Goal: Information Seeking & Learning: Learn about a topic

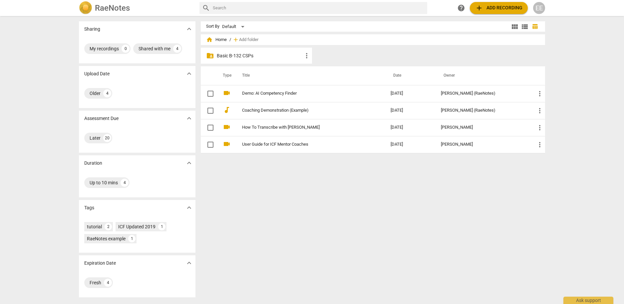
click at [239, 58] on p "Basic B-132 CSPs" at bounding box center [260, 55] width 86 height 7
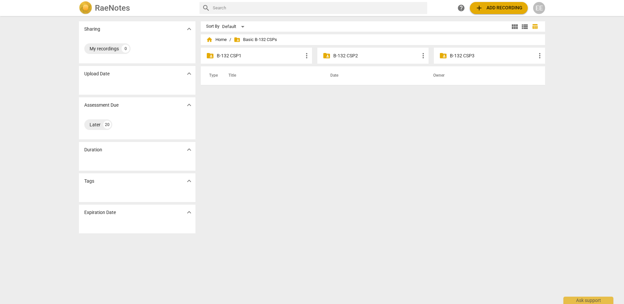
click at [238, 58] on p "B-132 CSP1" at bounding box center [260, 55] width 86 height 7
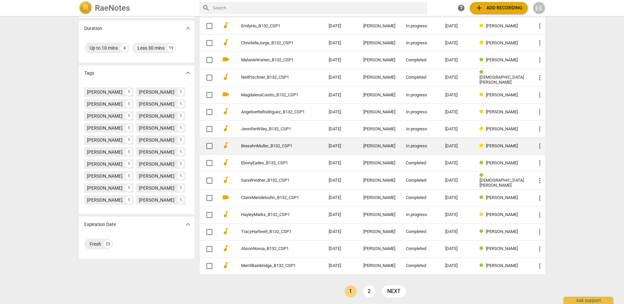
scroll to position [134, 0]
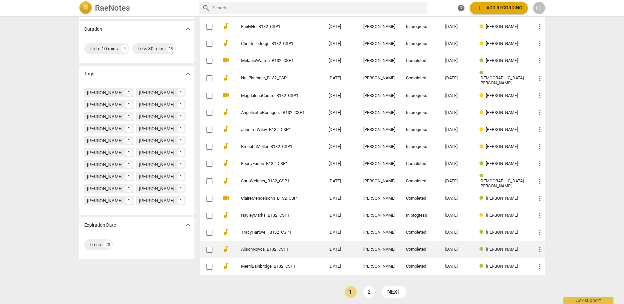
click at [270, 247] on link "AlisonNovoa_B132_CSP1" at bounding box center [273, 249] width 64 height 5
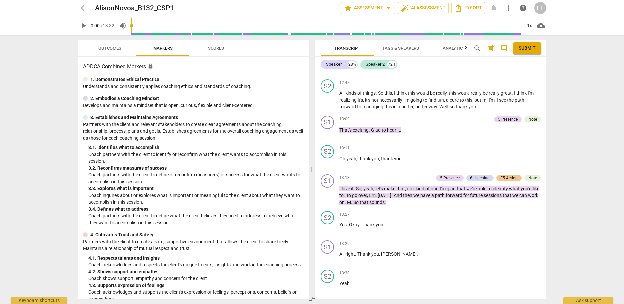
scroll to position [5, 0]
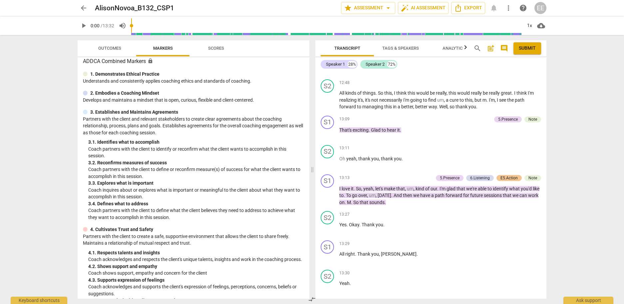
click at [214, 50] on span "Scores" at bounding box center [216, 48] width 16 height 5
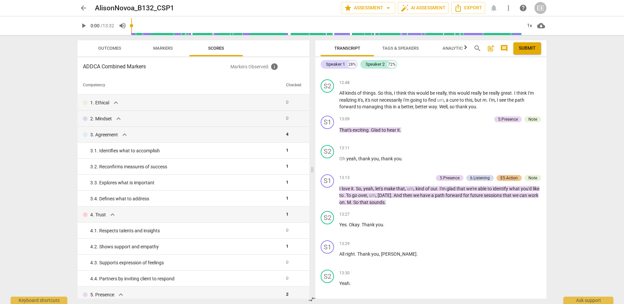
click at [123, 48] on span "Outcomes" at bounding box center [109, 48] width 39 height 9
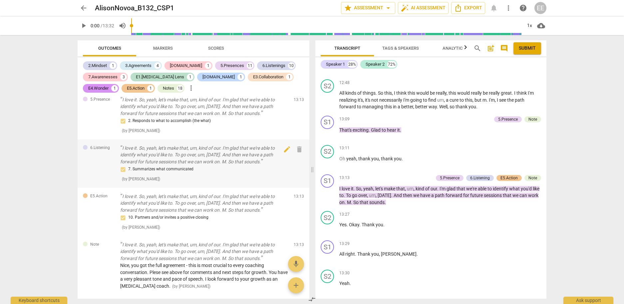
scroll to position [2260, 0]
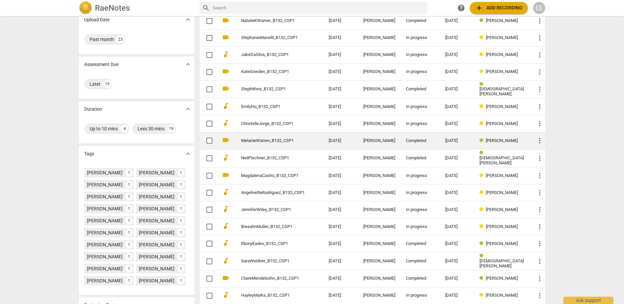
scroll to position [81, 0]
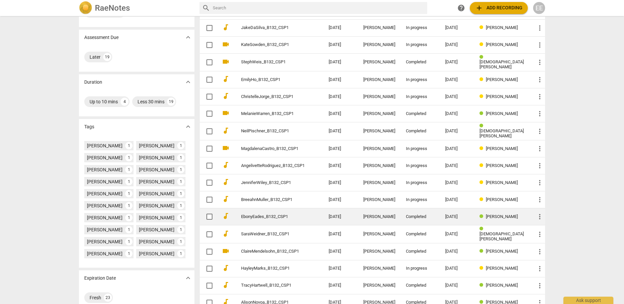
click at [264, 214] on link "EbonyEades_B132_CSP1" at bounding box center [273, 216] width 64 height 5
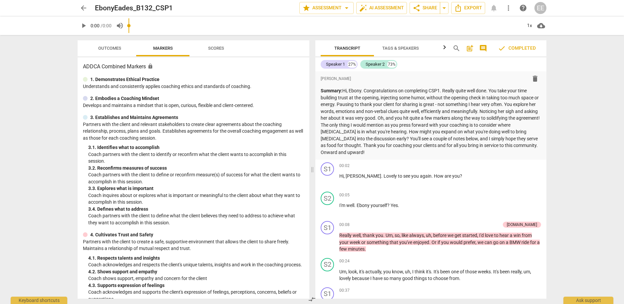
click at [112, 48] on span "Outcomes" at bounding box center [109, 48] width 23 height 5
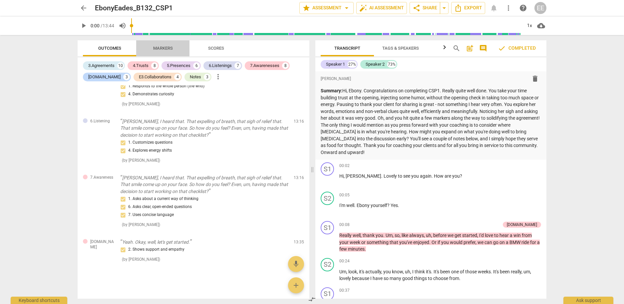
click at [164, 48] on span "Markers" at bounding box center [163, 48] width 20 height 5
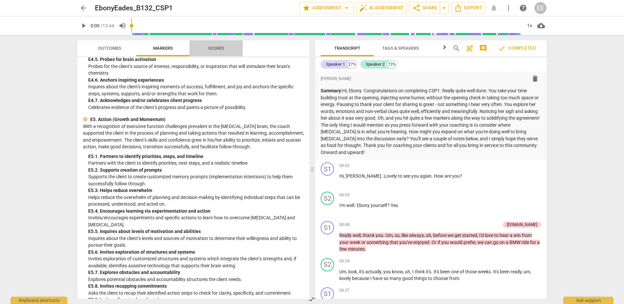
click at [216, 47] on span "Scores" at bounding box center [216, 48] width 16 height 5
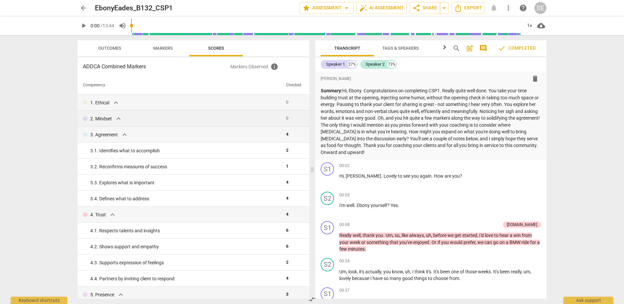
click at [111, 118] on p "2. Mindset" at bounding box center [101, 118] width 22 height 7
click at [118, 117] on span "expand_more" at bounding box center [119, 119] width 8 height 8
click at [120, 117] on span "expand_more" at bounding box center [119, 119] width 8 height 8
click at [216, 47] on span "Scores" at bounding box center [216, 48] width 16 height 5
click at [158, 47] on span "Markers" at bounding box center [163, 48] width 20 height 5
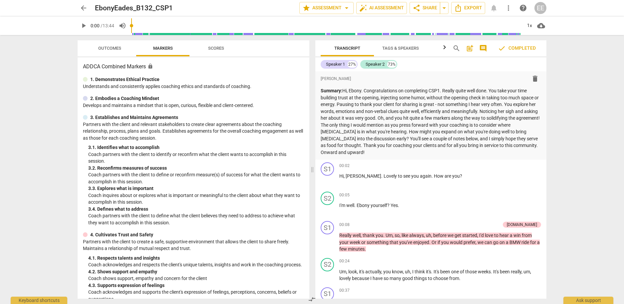
click at [113, 48] on span "Outcomes" at bounding box center [109, 48] width 23 height 5
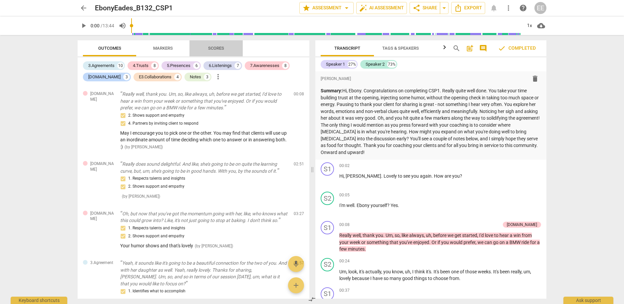
click at [216, 50] on span "Scores" at bounding box center [216, 48] width 16 height 5
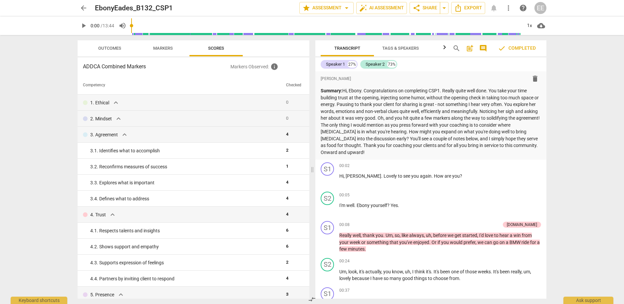
click at [81, 4] on span "arrow_back" at bounding box center [84, 8] width 8 height 8
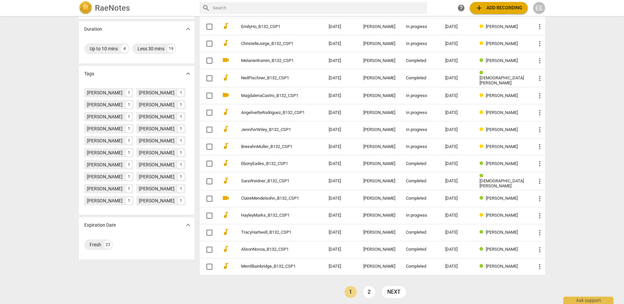
scroll to position [134, 0]
click at [371, 288] on link "2" at bounding box center [369, 292] width 12 height 12
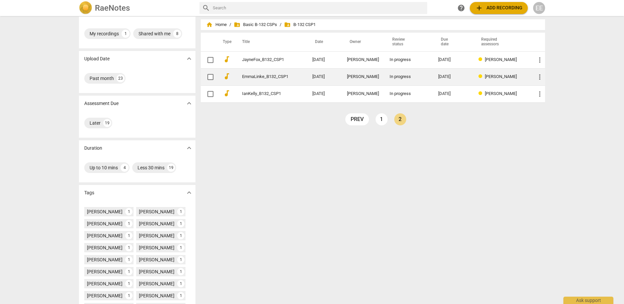
scroll to position [18, 0]
